Goal: Task Accomplishment & Management: Manage account settings

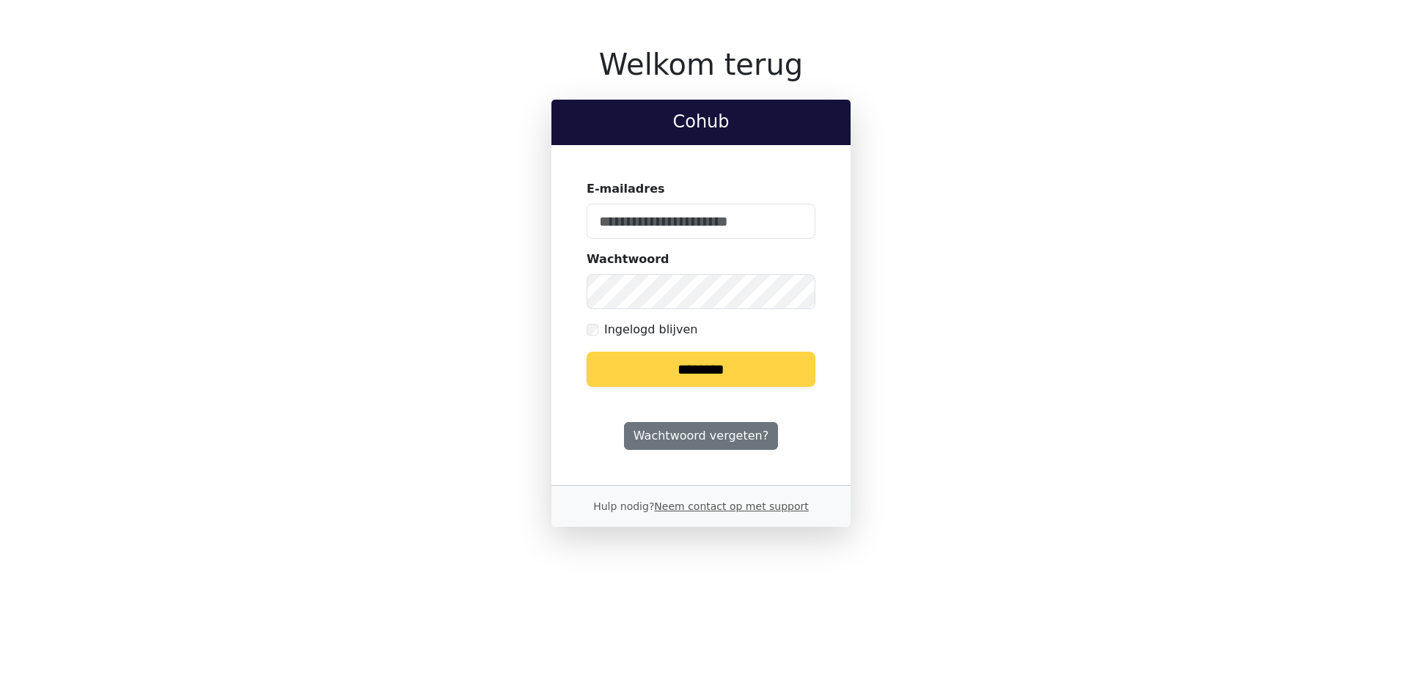
type input "**********"
click at [713, 358] on input "********" at bounding box center [700, 369] width 229 height 35
